Goal: Information Seeking & Learning: Check status

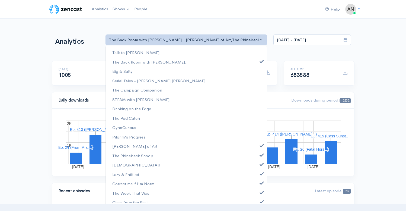
select select "10316"
click at [258, 149] on link "[PERSON_NAME] of Art" at bounding box center [186, 146] width 161 height 10
click at [258, 159] on link "The Rhinebeck Scoop" at bounding box center [186, 156] width 161 height 10
click at [258, 169] on link "[DEMOGRAPHIC_DATA]!" at bounding box center [186, 165] width 161 height 10
click at [258, 177] on link "Lazy & Entitled" at bounding box center [186, 175] width 161 height 10
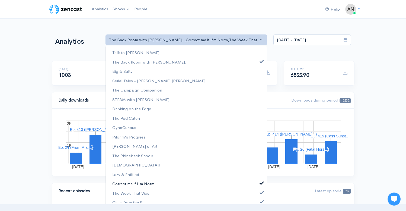
click at [261, 183] on span at bounding box center [262, 182] width 2 height 4
click at [258, 190] on link "The Week That Was" at bounding box center [186, 193] width 161 height 10
click at [261, 201] on span at bounding box center [262, 201] width 2 height 4
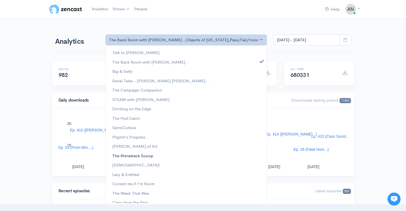
scroll to position [79, 0]
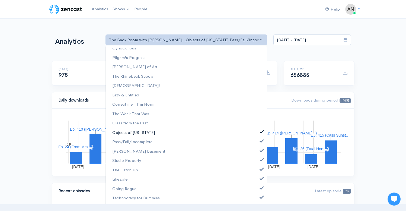
click at [260, 130] on link "Objects of [US_STATE]" at bounding box center [186, 133] width 161 height 10
click at [261, 141] on span at bounding box center [262, 140] width 2 height 4
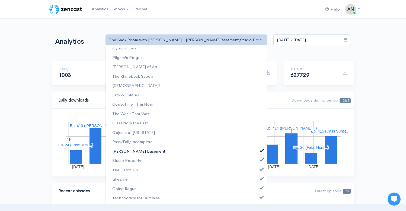
click at [257, 153] on link "[PERSON_NAME] Basement" at bounding box center [186, 152] width 161 height 10
click at [257, 165] on link "Studio Property" at bounding box center [186, 161] width 161 height 10
click at [257, 174] on link "The Catch Up" at bounding box center [186, 170] width 161 height 10
click at [257, 183] on link "Likeable" at bounding box center [186, 180] width 161 height 10
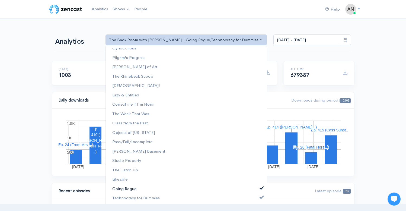
click at [257, 192] on link "Going Rogue" at bounding box center [186, 189] width 161 height 10
click at [257, 201] on link "Technocracy for Dummies" at bounding box center [186, 198] width 161 height 10
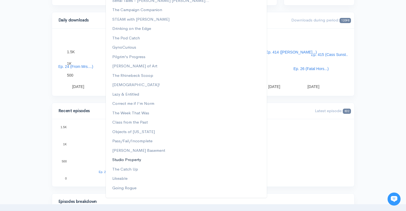
scroll to position [0, 0]
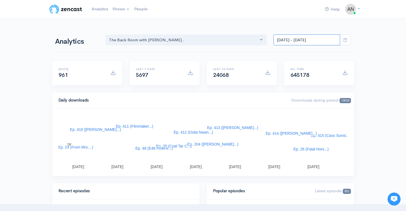
click at [303, 39] on input "[DATE] - [DATE]" at bounding box center [307, 39] width 67 height 11
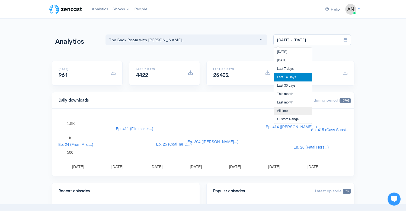
click at [283, 111] on li "All time" at bounding box center [293, 111] width 38 height 8
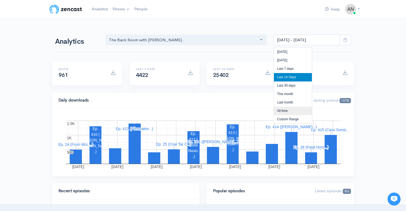
type input "[DATE] - [DATE]"
